Goal: Register for event/course

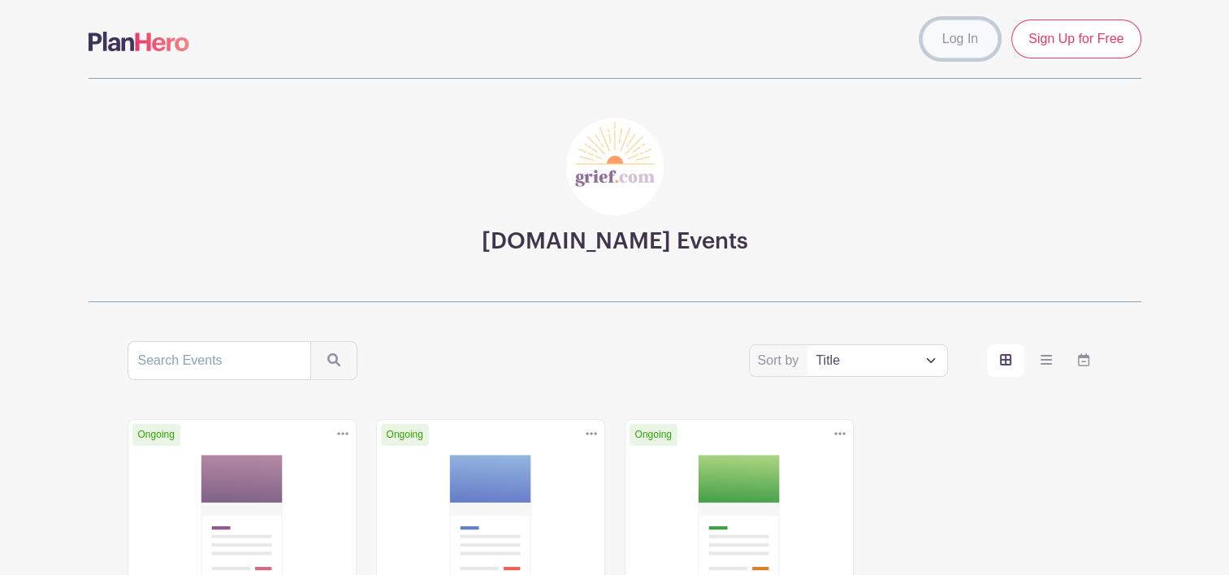
click at [961, 32] on link "Log In" at bounding box center [960, 38] width 76 height 39
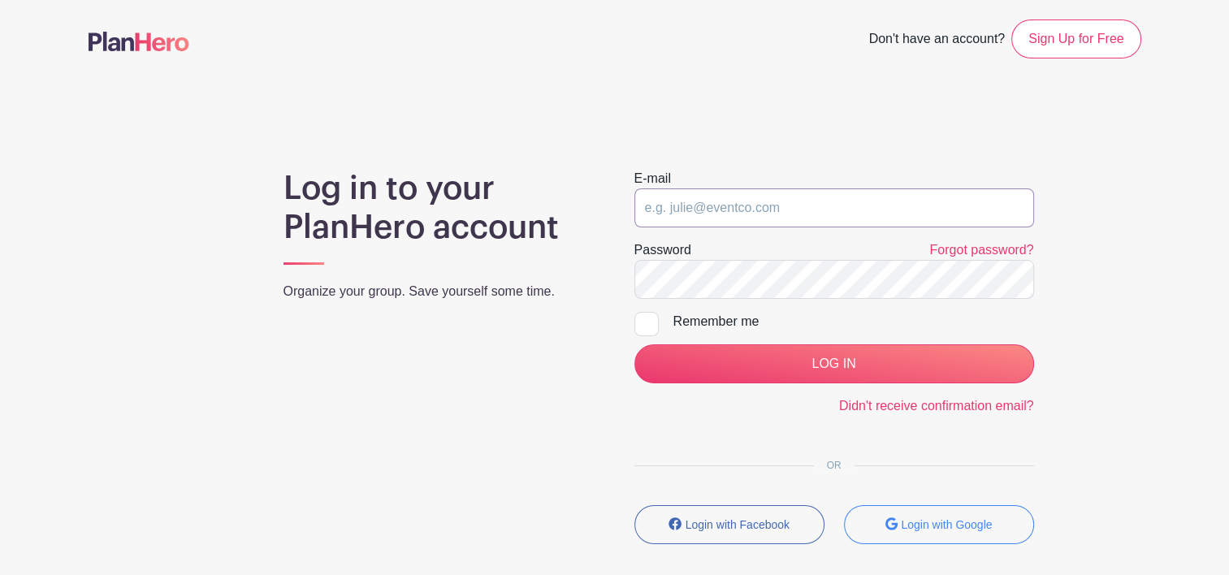
type input "[EMAIL_ADDRESS][DOMAIN_NAME]"
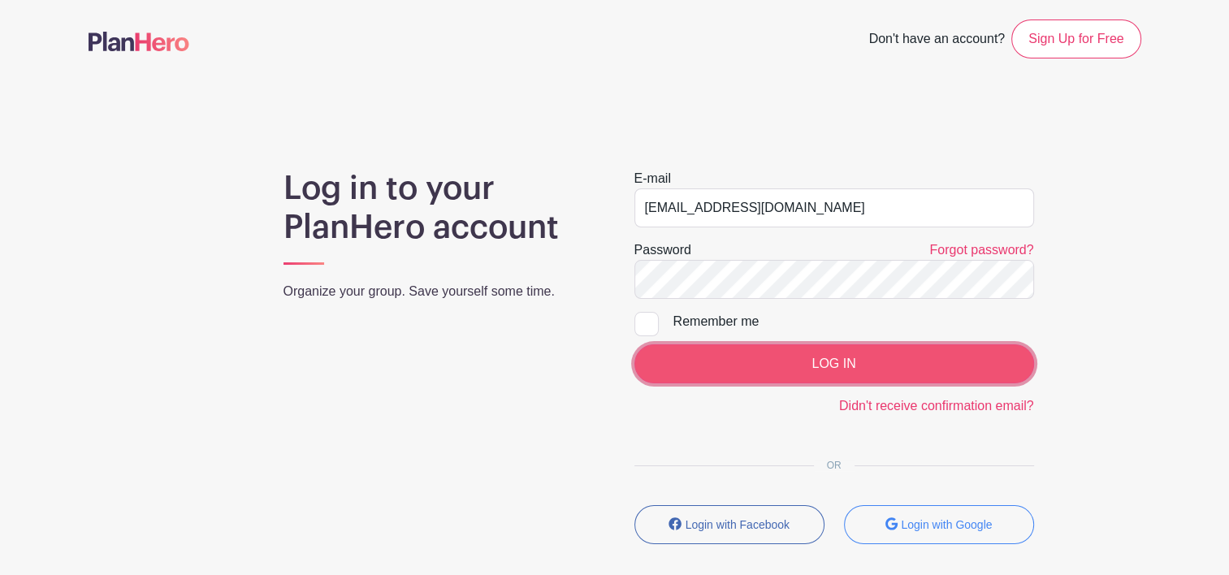
click at [806, 361] on input "LOG IN" at bounding box center [834, 363] width 400 height 39
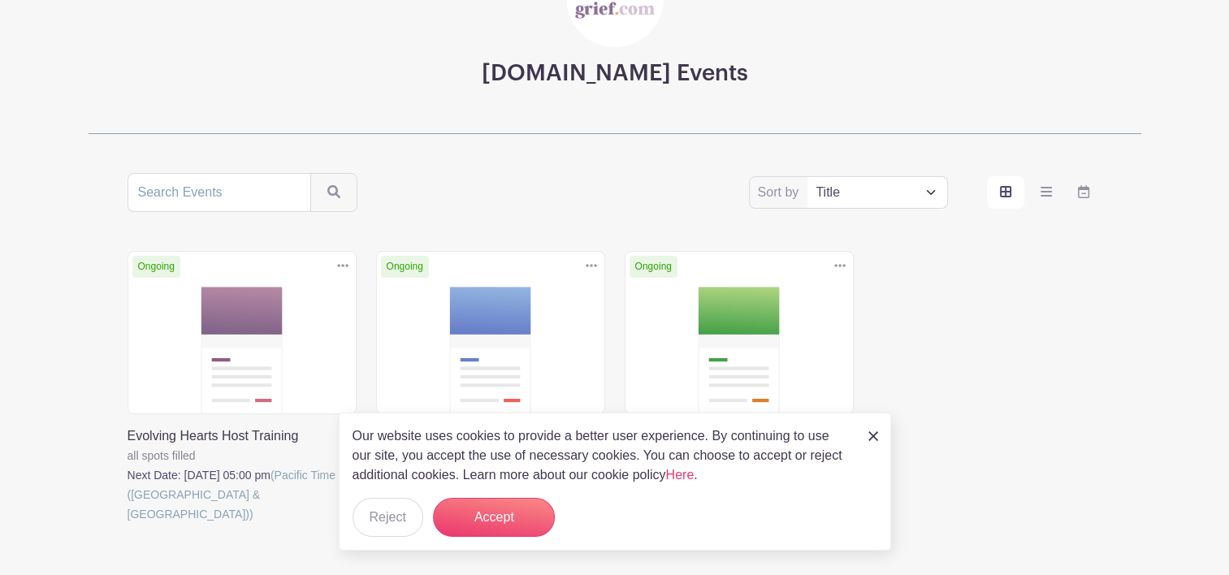
scroll to position [162, 0]
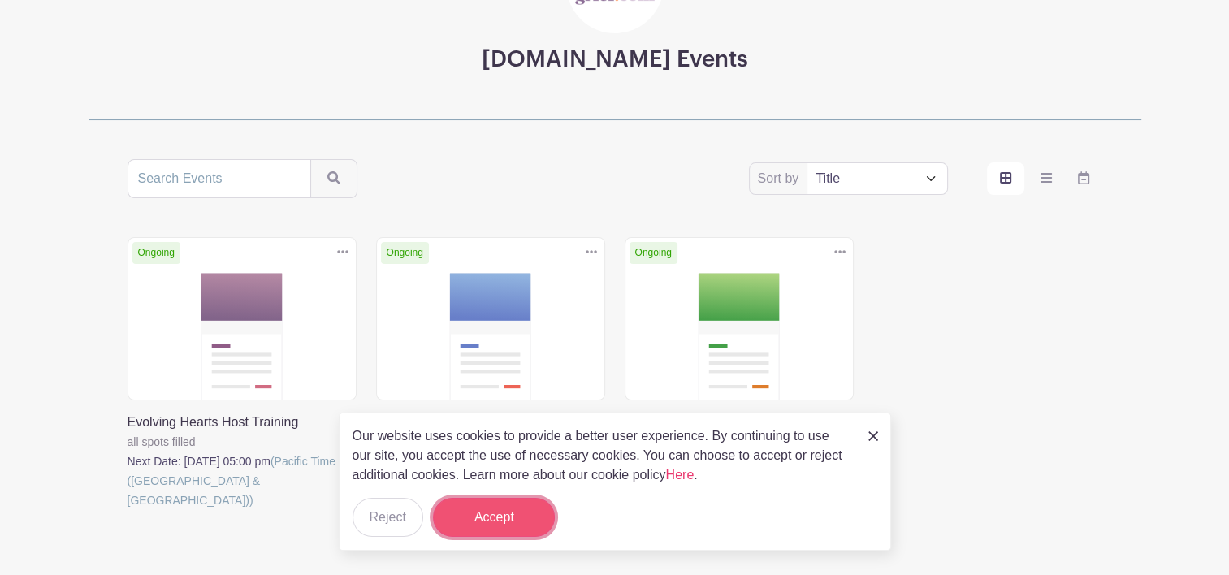
click at [512, 517] on button "Accept" at bounding box center [494, 517] width 122 height 39
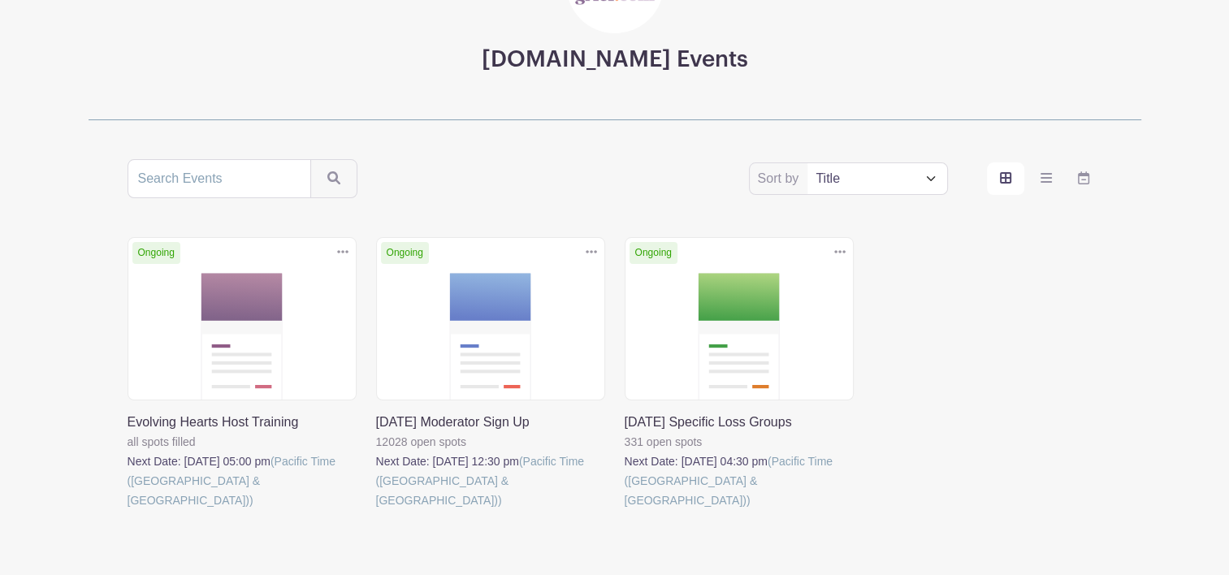
click at [376, 510] on link at bounding box center [376, 510] width 0 height 0
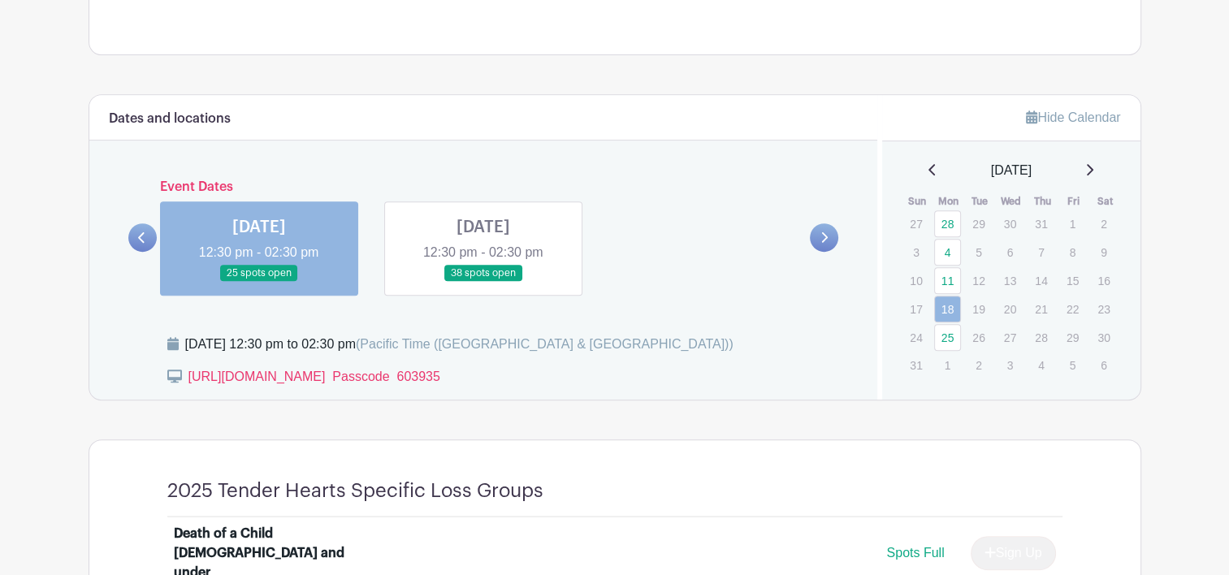
scroll to position [759, 0]
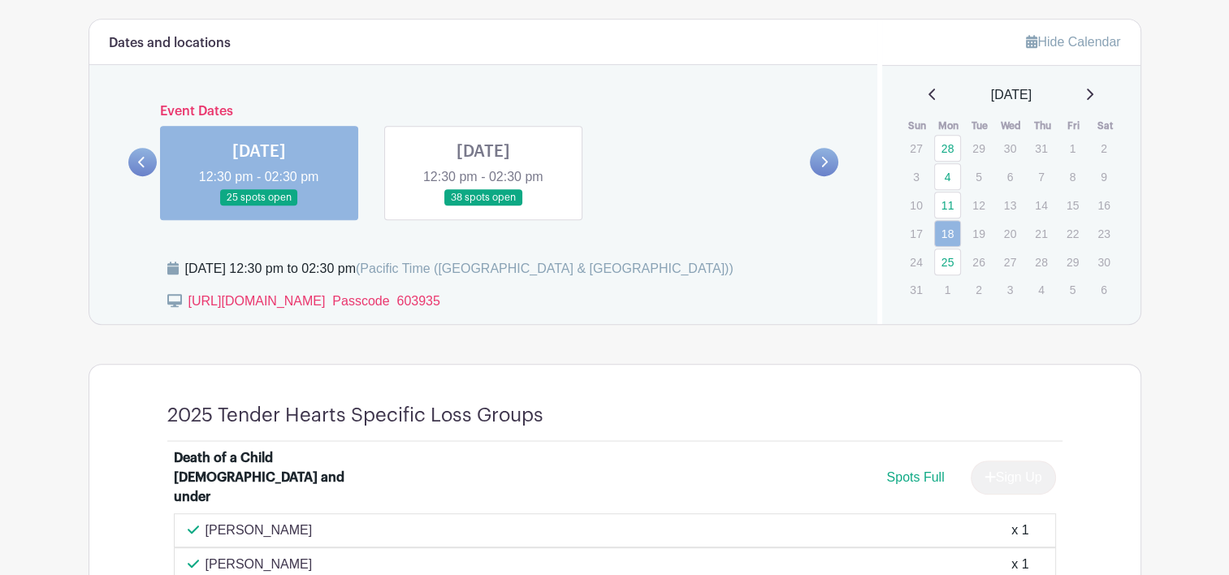
click at [259, 206] on link at bounding box center [259, 206] width 0 height 0
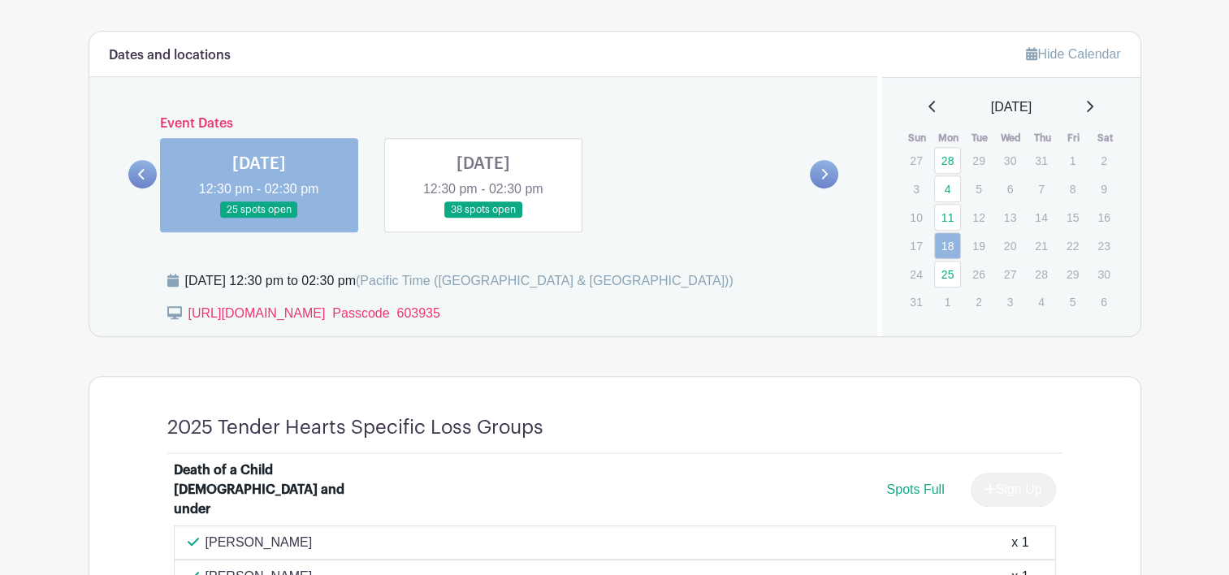
scroll to position [759, 0]
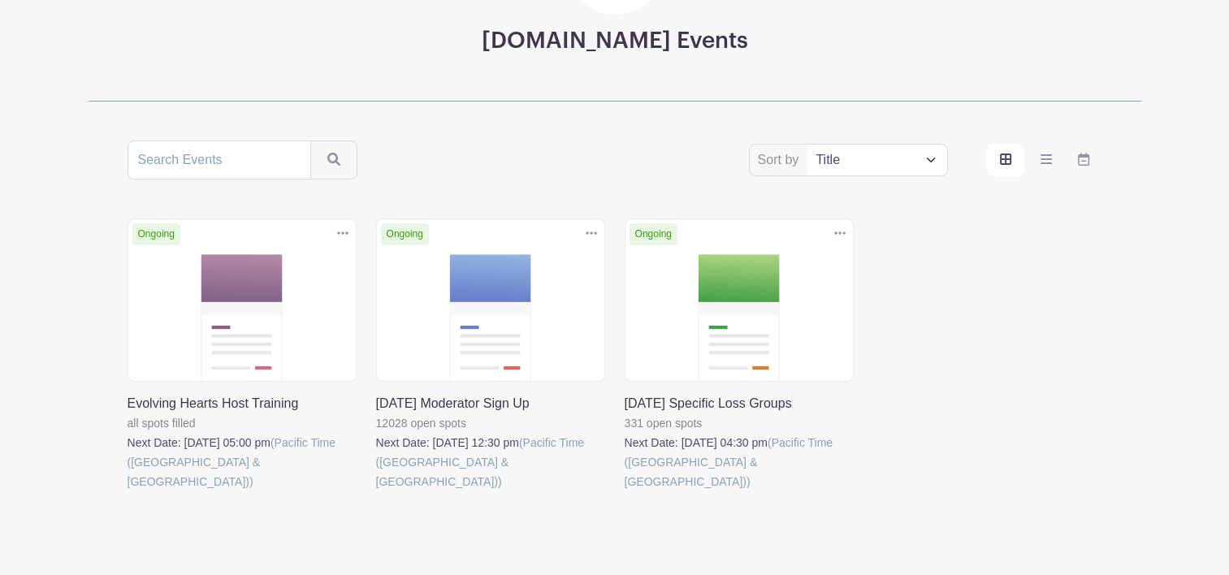
scroll to position [162, 0]
